Goal: Use online tool/utility: Utilize a website feature to perform a specific function

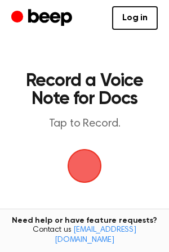
click at [87, 169] on span "button" at bounding box center [84, 165] width 51 height 51
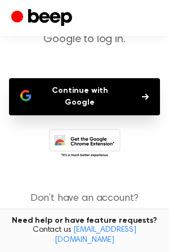
scroll to position [82, 0]
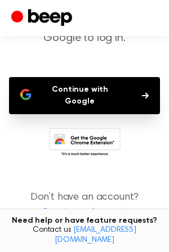
click at [100, 90] on button "Continue with Google" at bounding box center [84, 95] width 151 height 37
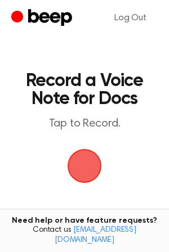
click at [90, 168] on span "button" at bounding box center [84, 166] width 41 height 41
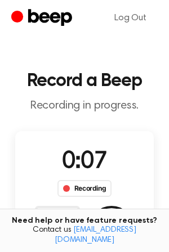
click at [99, 172] on span "0:07" at bounding box center [84, 162] width 45 height 24
click at [90, 189] on div "Recording" at bounding box center [84, 188] width 55 height 17
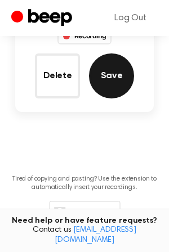
click at [113, 87] on button "Save" at bounding box center [111, 75] width 45 height 45
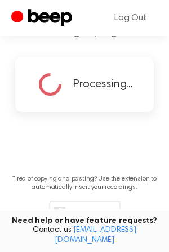
scroll to position [113, 0]
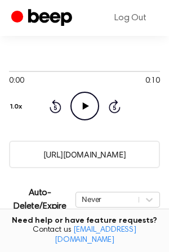
click at [83, 108] on icon at bounding box center [85, 105] width 6 height 7
click at [83, 108] on icon "Pause Audio" at bounding box center [84, 106] width 29 height 29
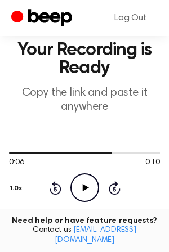
scroll to position [132, 0]
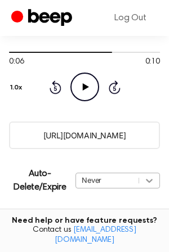
click at [149, 179] on div "Never" at bounding box center [117, 181] width 84 height 16
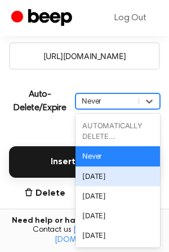
scroll to position [211, 0]
click at [115, 177] on div "[DATE]" at bounding box center [117, 177] width 84 height 20
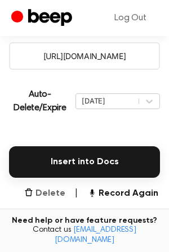
click at [46, 194] on button "Delete" at bounding box center [44, 194] width 41 height 14
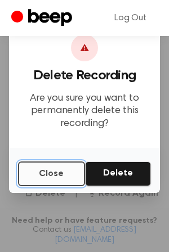
click at [50, 176] on button "Close" at bounding box center [51, 174] width 67 height 25
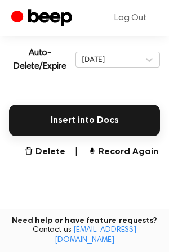
scroll to position [254, 0]
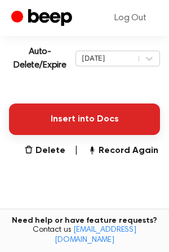
click at [90, 115] on button "Insert into Docs" at bounding box center [84, 120] width 151 height 32
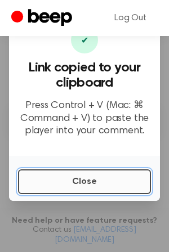
click at [90, 185] on button "Close" at bounding box center [84, 181] width 133 height 25
